Goal: Navigation & Orientation: Find specific page/section

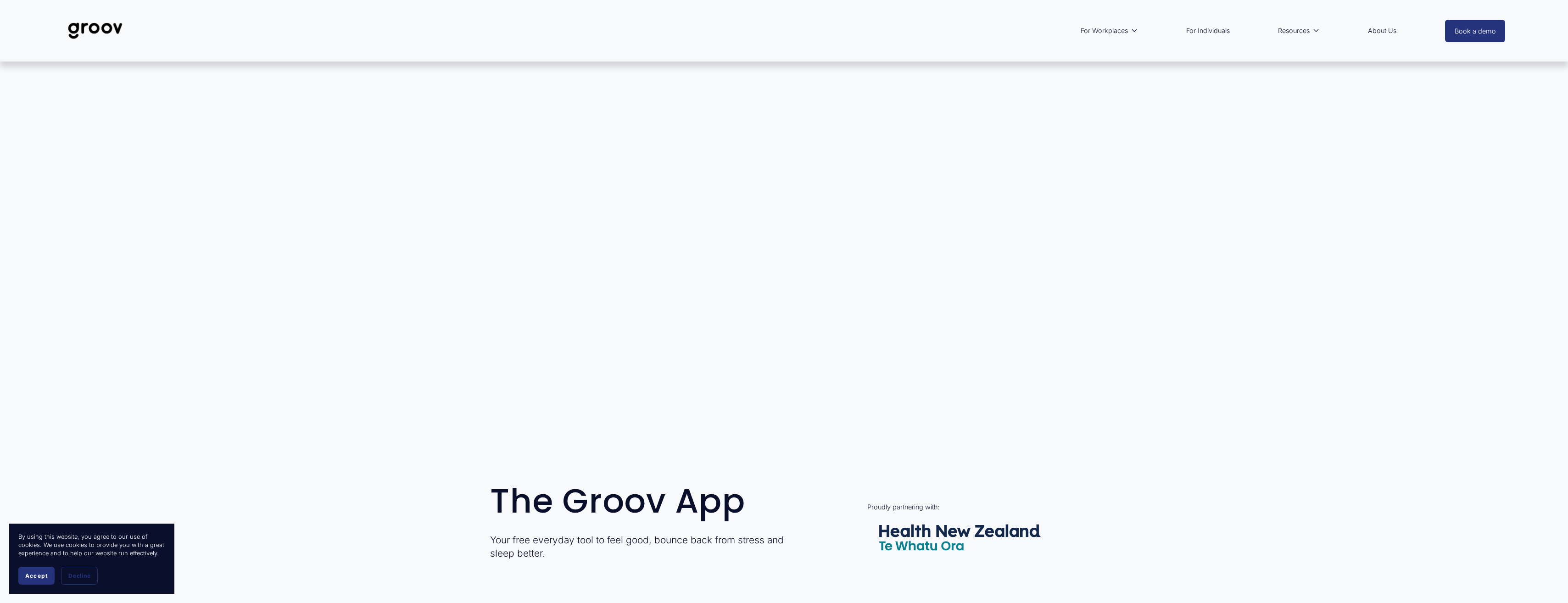
click at [42, 574] on span "Accept" at bounding box center [36, 576] width 22 height 7
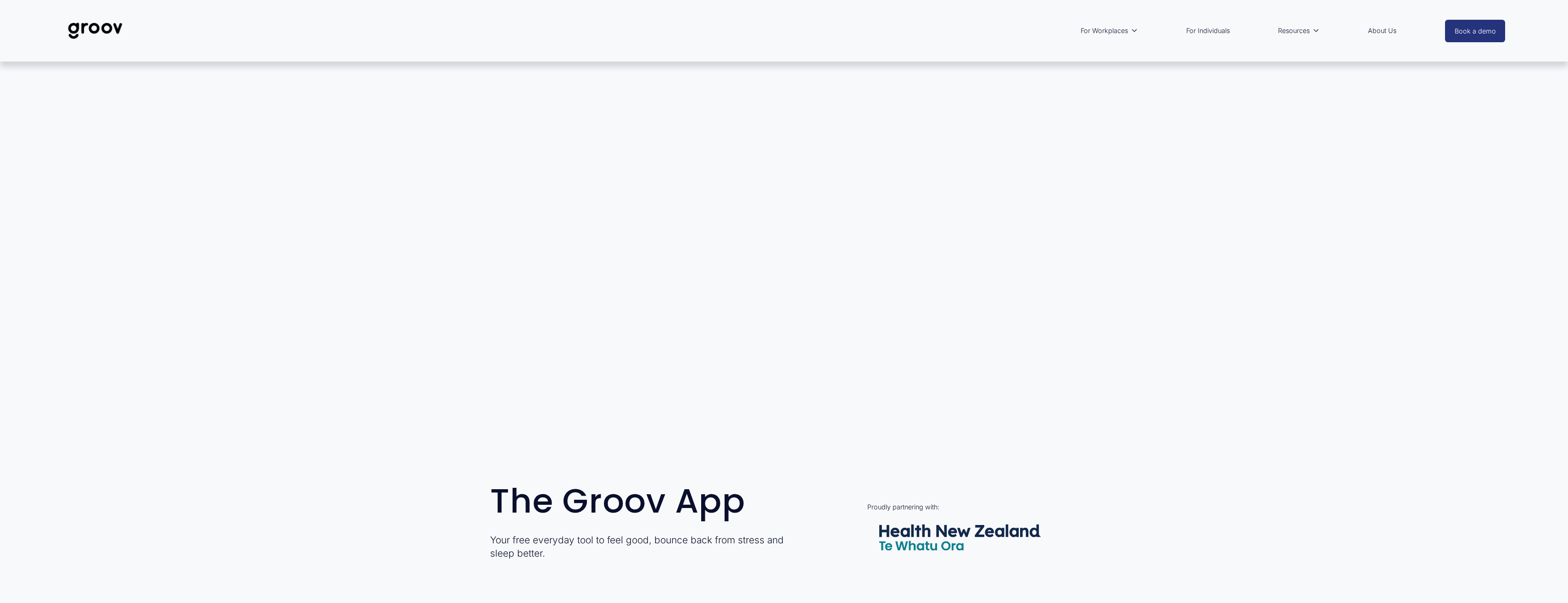
click at [1198, 32] on link "For Individuals" at bounding box center [1208, 31] width 53 height 21
click at [1386, 28] on link "About Us" at bounding box center [1382, 31] width 38 height 21
